Goal: Task Accomplishment & Management: Manage account settings

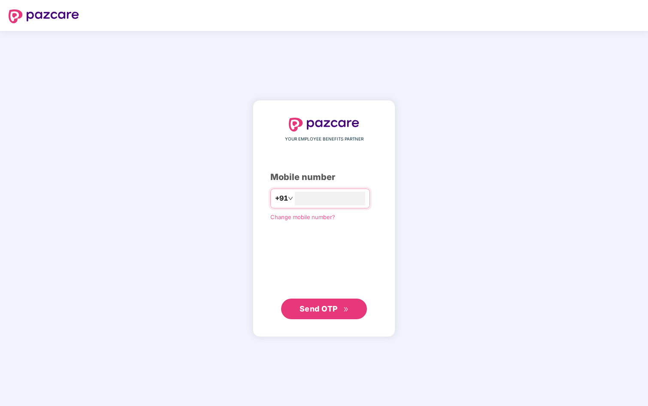
type input "**********"
click at [321, 315] on button "Send OTP" at bounding box center [324, 308] width 86 height 21
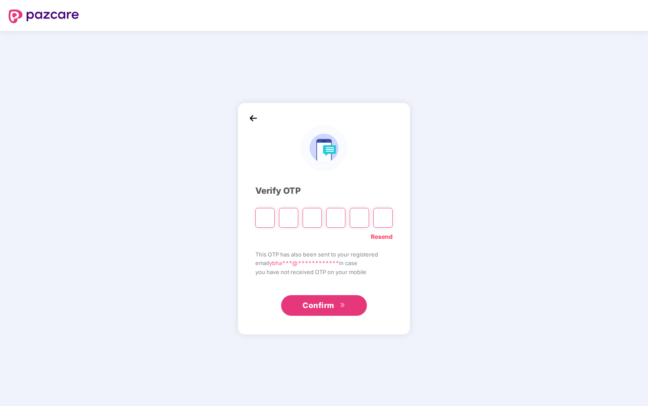
type input "*"
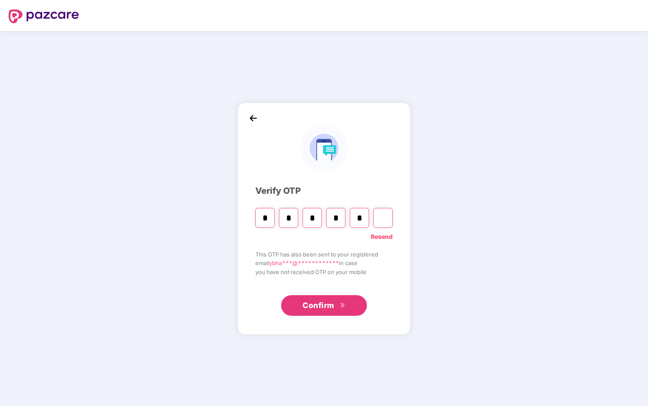
type input "*"
